Goal: Information Seeking & Learning: Learn about a topic

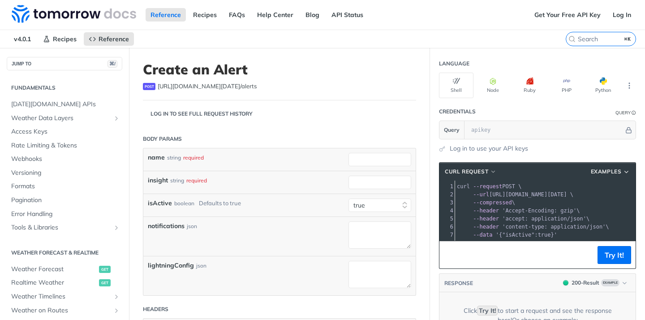
select select "true"
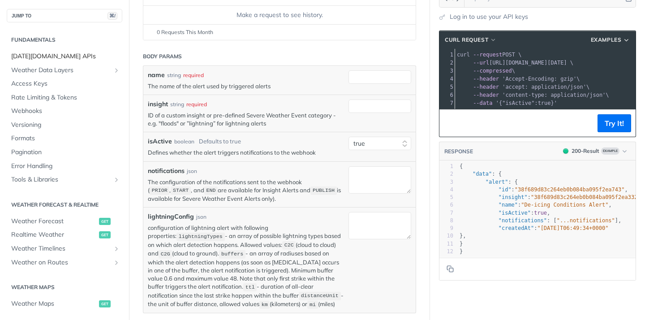
click at [65, 61] on span "[DATE][DOMAIN_NAME] APIs" at bounding box center [65, 56] width 109 height 9
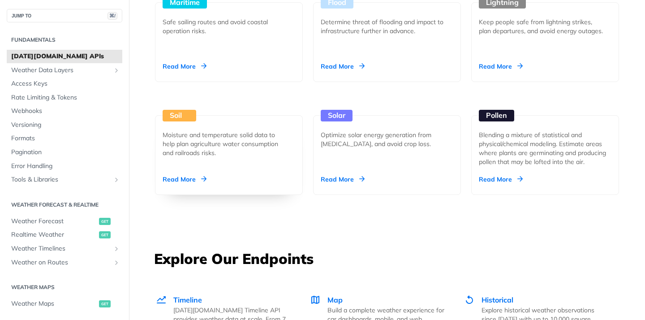
scroll to position [1004, 0]
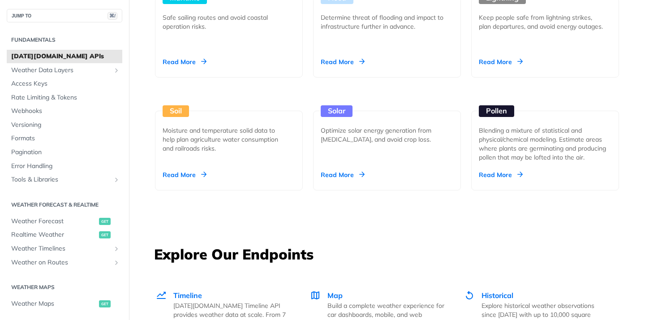
select select "true"
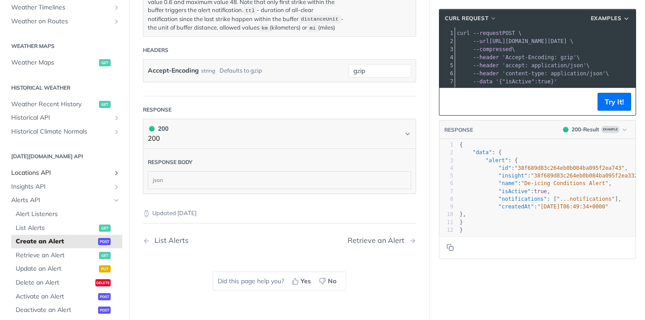
scroll to position [188, 0]
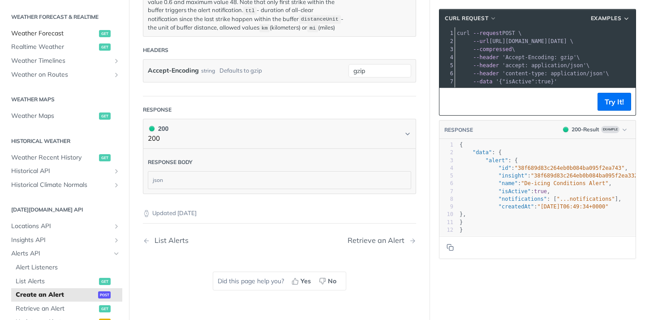
click at [50, 35] on span "Weather Forecast" at bounding box center [54, 33] width 86 height 9
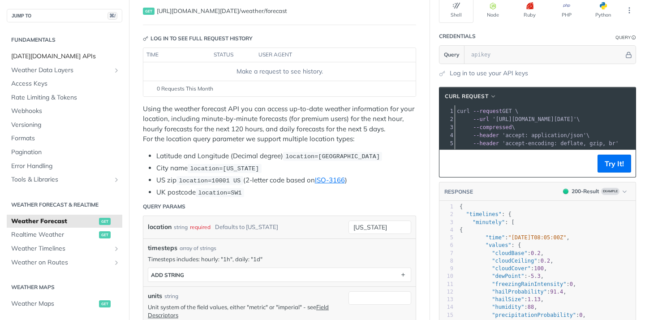
click at [44, 55] on span "[DATE][DOMAIN_NAME] APIs" at bounding box center [65, 56] width 109 height 9
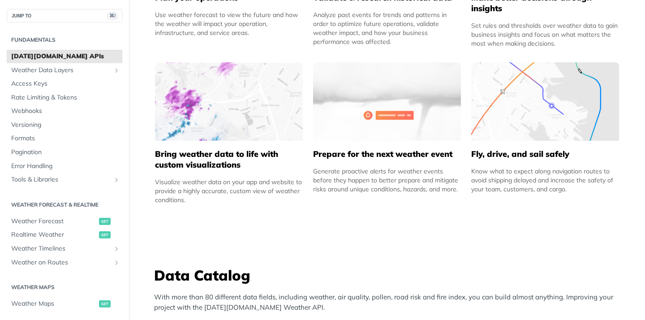
scroll to position [560, 0]
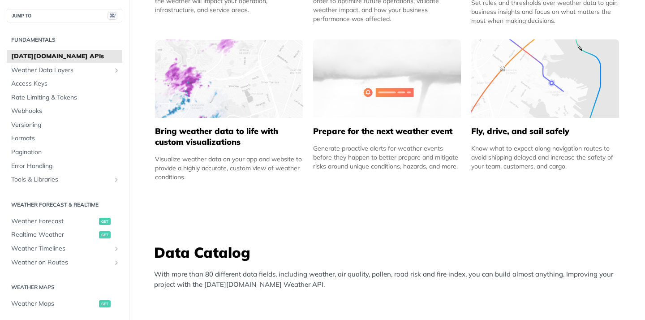
click at [227, 138] on h5 "Bring weather data to life with custom visualizations" at bounding box center [229, 137] width 148 height 22
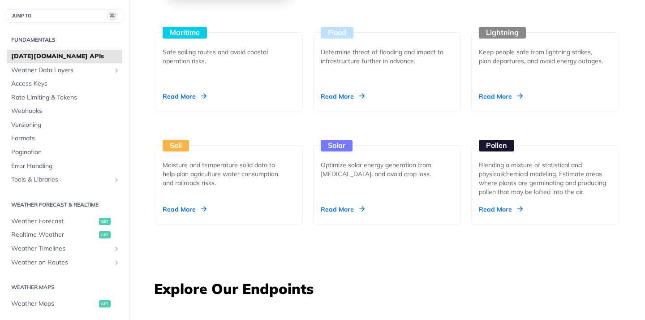
scroll to position [992, 0]
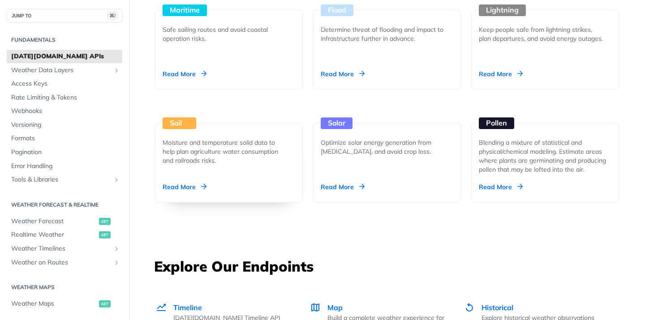
click at [238, 179] on div "Soil Moisture and temperature solid data to help plan agriculture water consump…" at bounding box center [229, 163] width 148 height 80
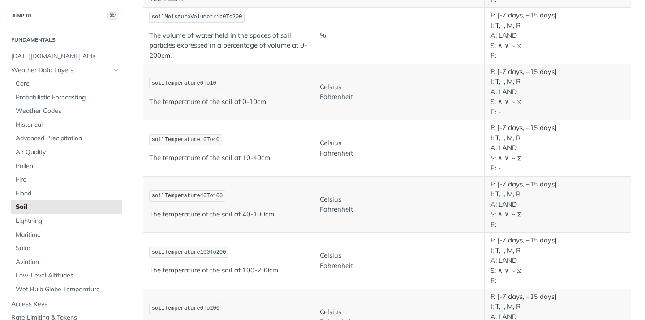
scroll to position [397, 0]
